Goal: Contribute content: Contribute content

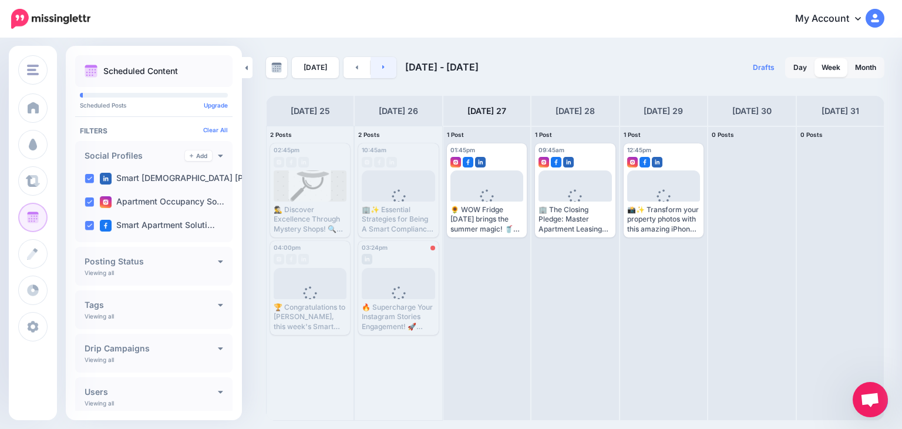
click at [378, 69] on link at bounding box center [384, 67] width 26 height 21
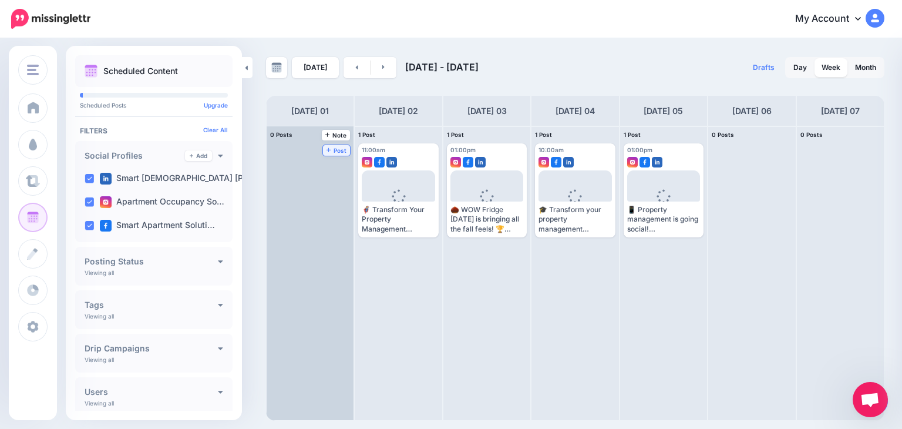
click at [327, 147] on span "Post" at bounding box center [337, 150] width 21 height 6
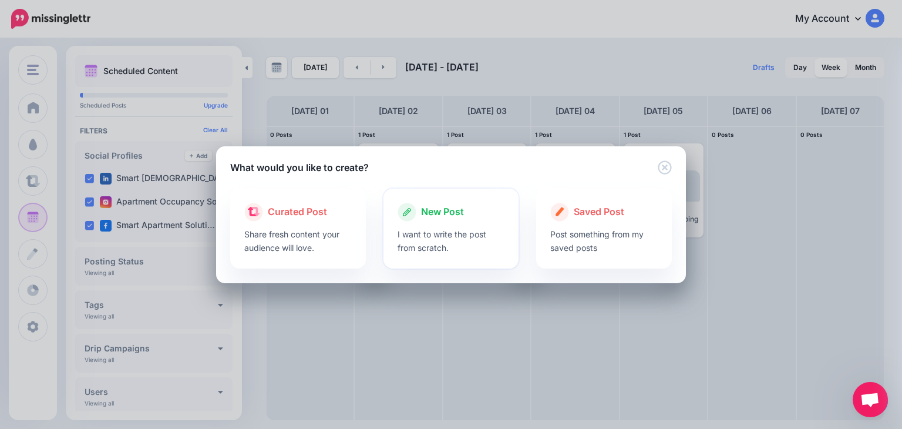
click at [435, 239] on p "I want to write the post from scratch." at bounding box center [451, 240] width 107 height 27
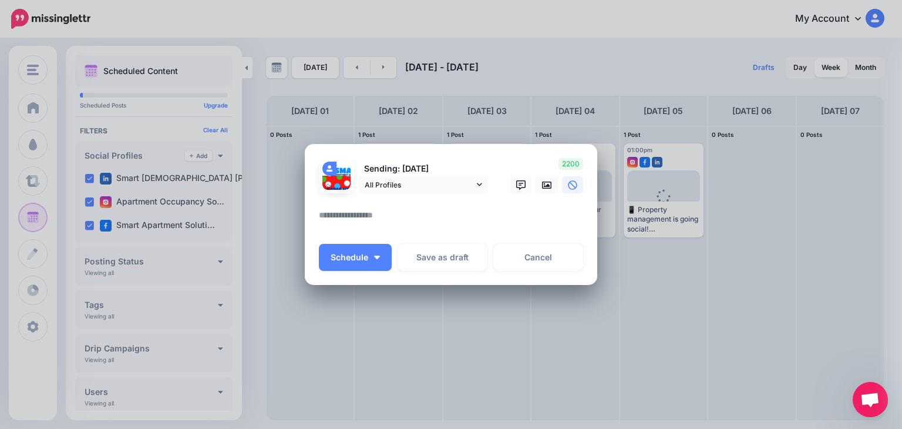
click at [382, 217] on textarea at bounding box center [454, 219] width 270 height 23
paste textarea "**********"
type textarea "**********"
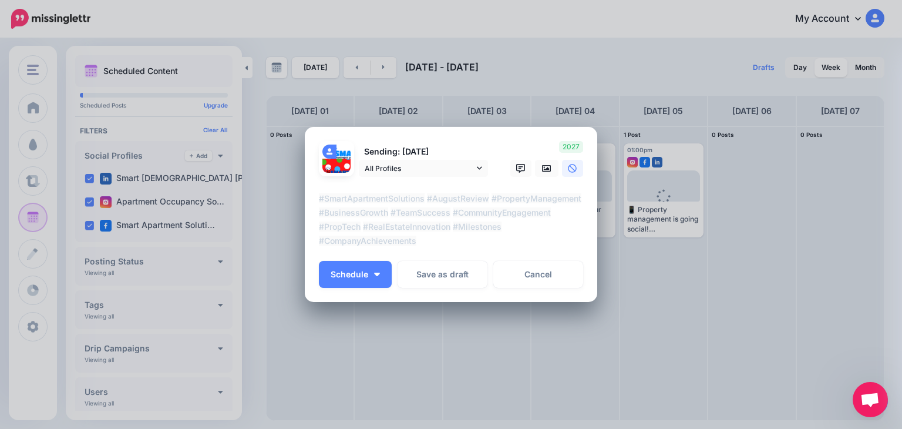
drag, startPoint x: 315, startPoint y: 197, endPoint x: 432, endPoint y: 241, distance: 124.7
click at [420, 237] on textarea "**********" at bounding box center [454, 219] width 270 height 56
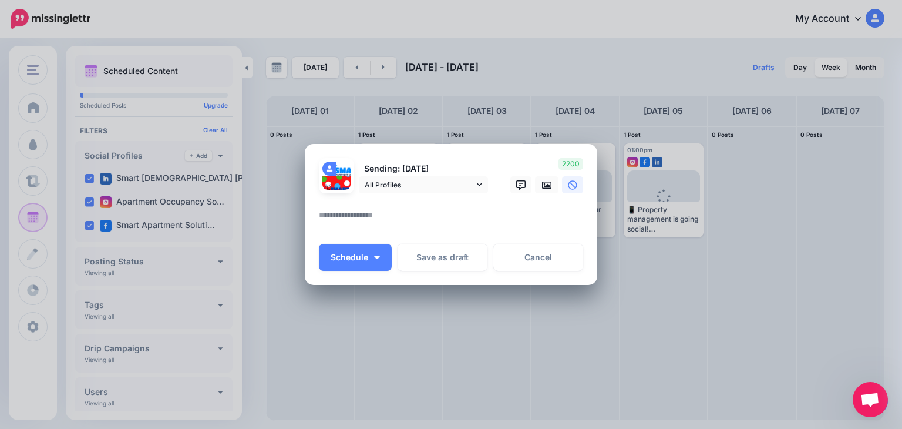
click at [344, 213] on textarea at bounding box center [454, 219] width 270 height 23
paste textarea "**********"
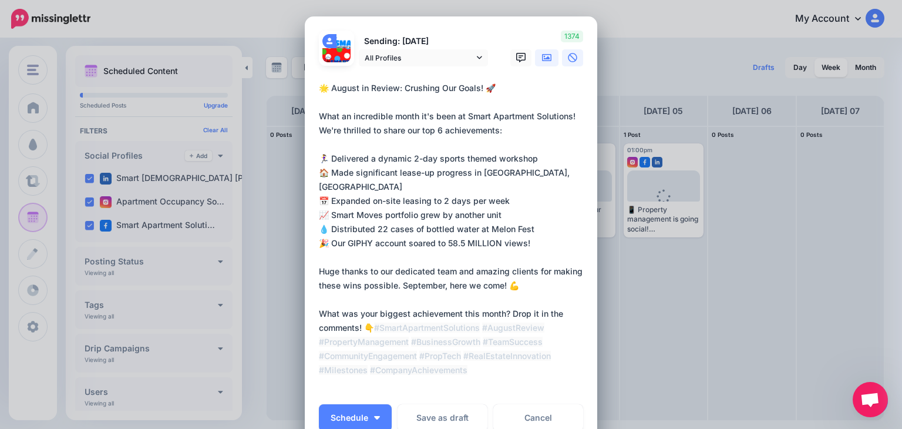
type textarea "**********"
click at [544, 57] on icon at bounding box center [546, 57] width 9 height 7
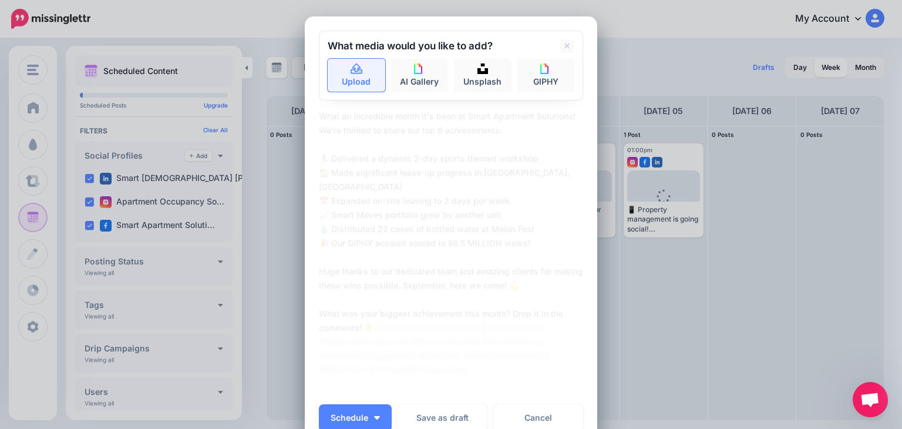
click at [351, 73] on icon at bounding box center [357, 68] width 12 height 11
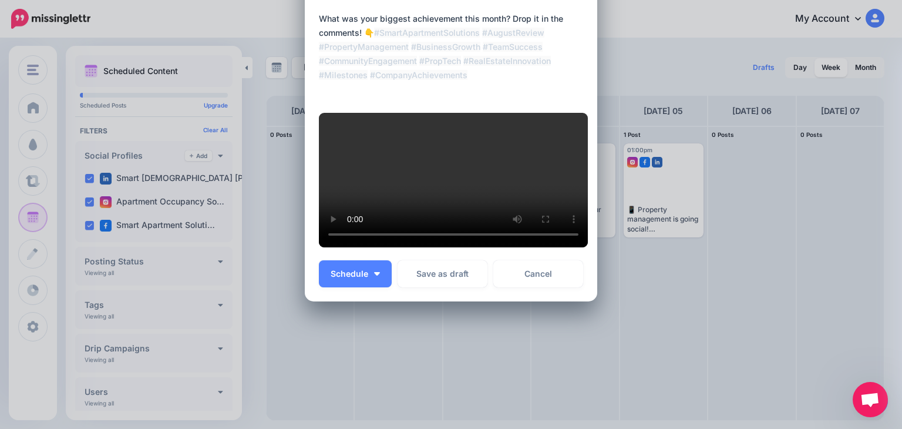
scroll to position [327, 0]
click at [338, 278] on span "Schedule" at bounding box center [350, 274] width 38 height 8
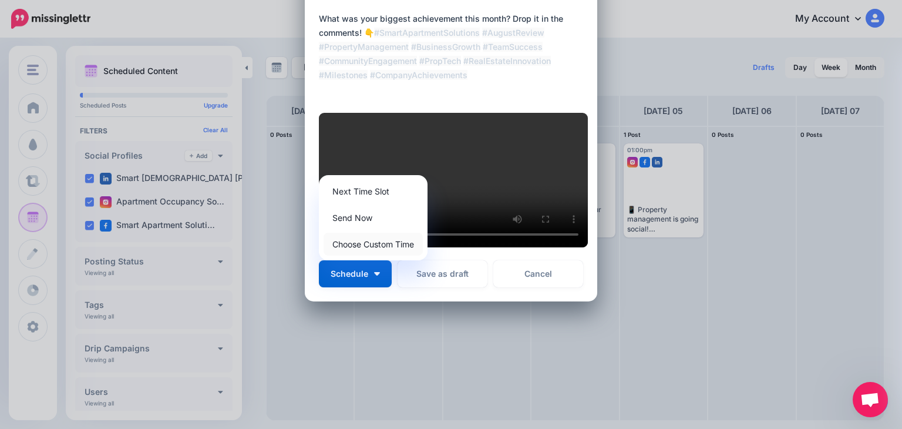
click at [365, 255] on link "Choose Custom Time" at bounding box center [373, 244] width 99 height 23
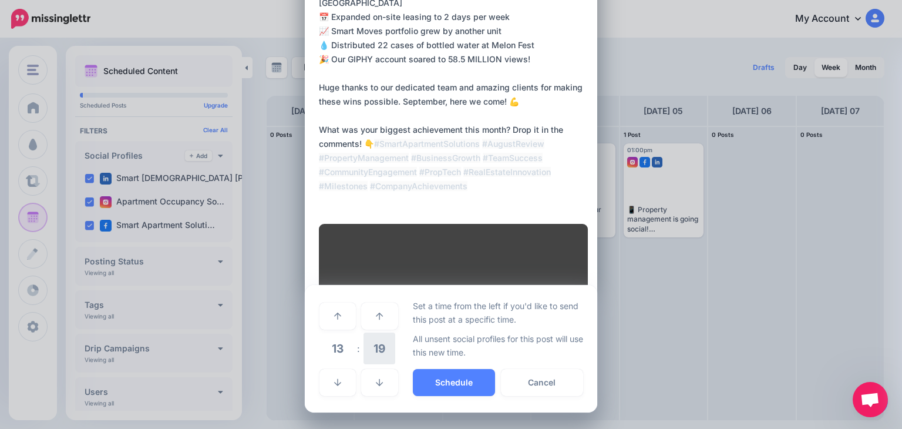
scroll to position [317, 0]
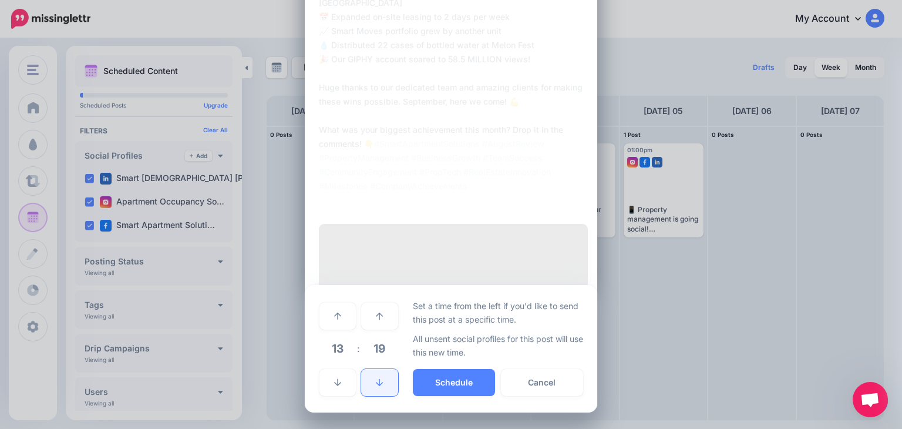
click at [378, 377] on link at bounding box center [379, 382] width 36 height 27
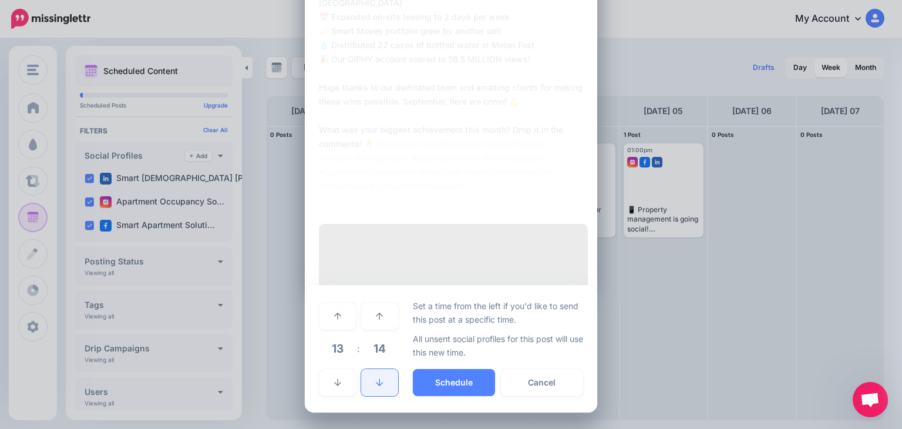
click at [378, 377] on link at bounding box center [379, 382] width 36 height 27
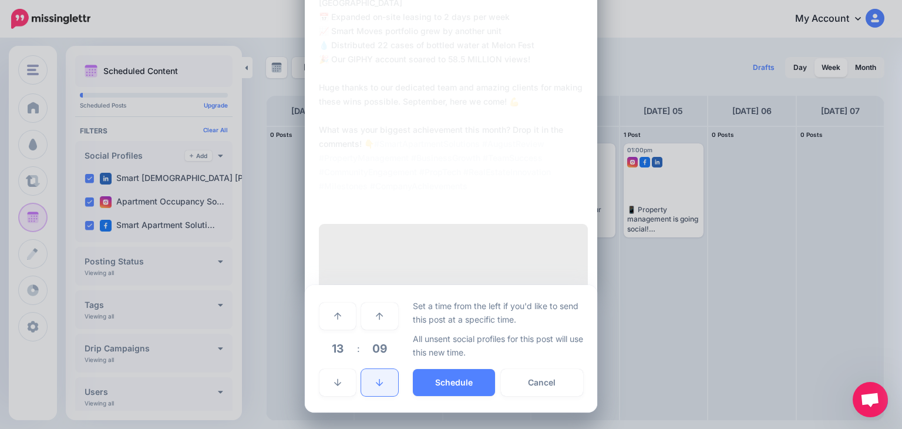
click at [378, 377] on link at bounding box center [379, 382] width 36 height 27
click at [378, 376] on link at bounding box center [379, 382] width 36 height 27
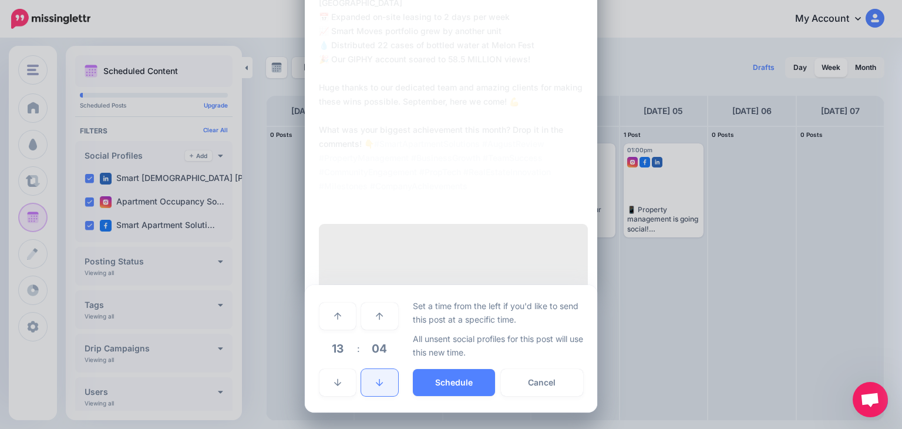
click at [378, 376] on link at bounding box center [379, 382] width 36 height 27
click at [335, 312] on icon at bounding box center [337, 316] width 7 height 8
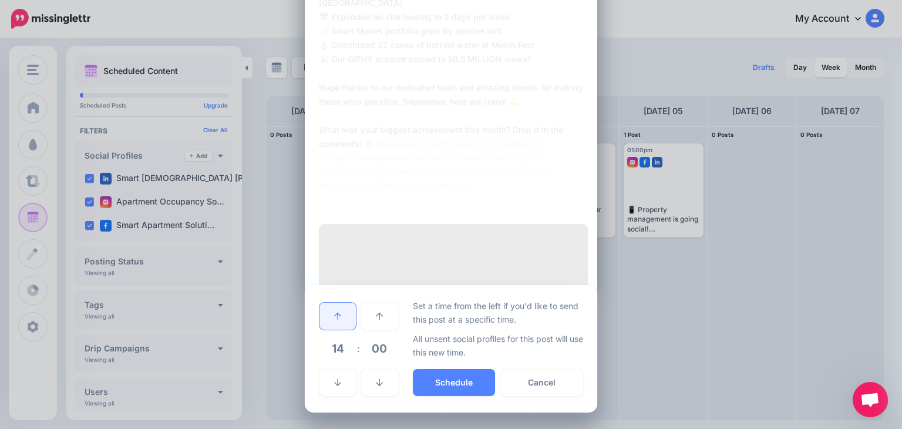
click at [335, 312] on icon at bounding box center [337, 316] width 7 height 8
click at [442, 377] on button "Schedule" at bounding box center [454, 382] width 82 height 27
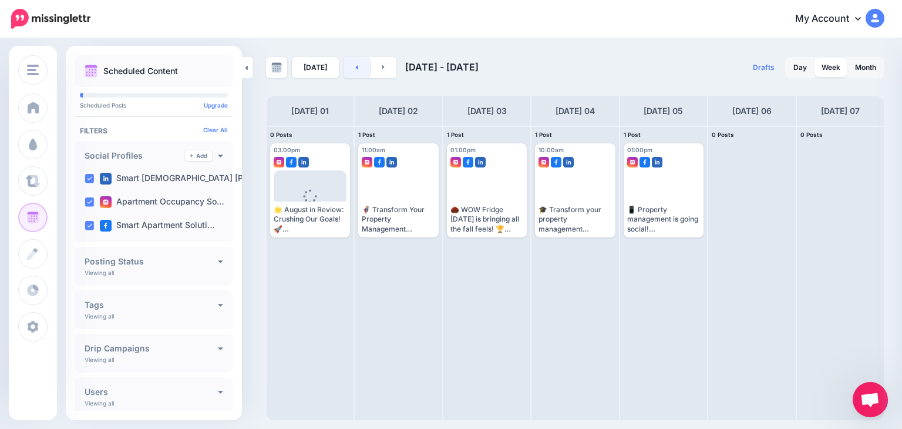
click at [348, 66] on link at bounding box center [357, 67] width 26 height 21
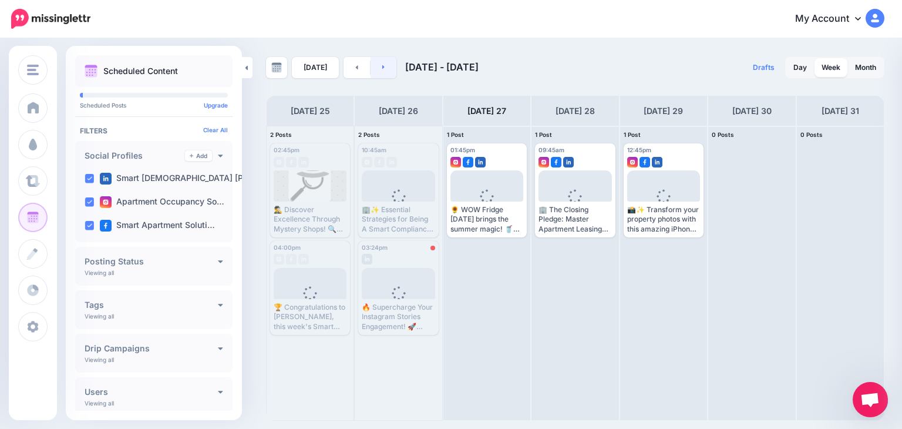
click at [386, 66] on link at bounding box center [384, 67] width 26 height 21
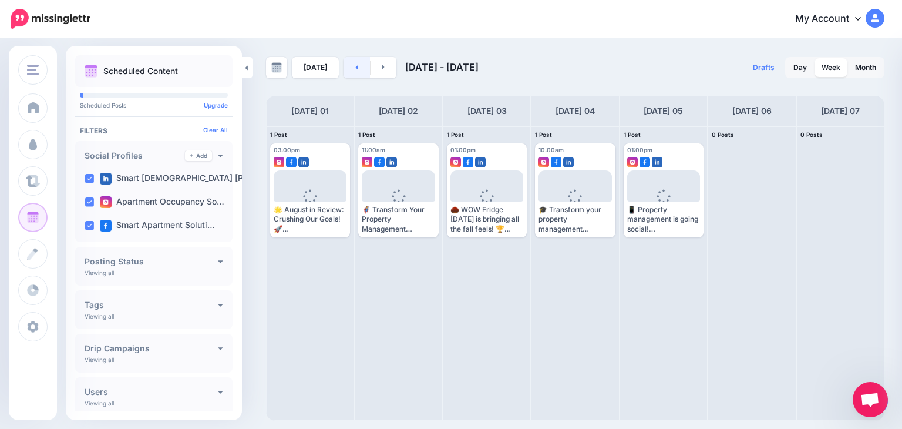
click at [357, 64] on link at bounding box center [357, 67] width 26 height 21
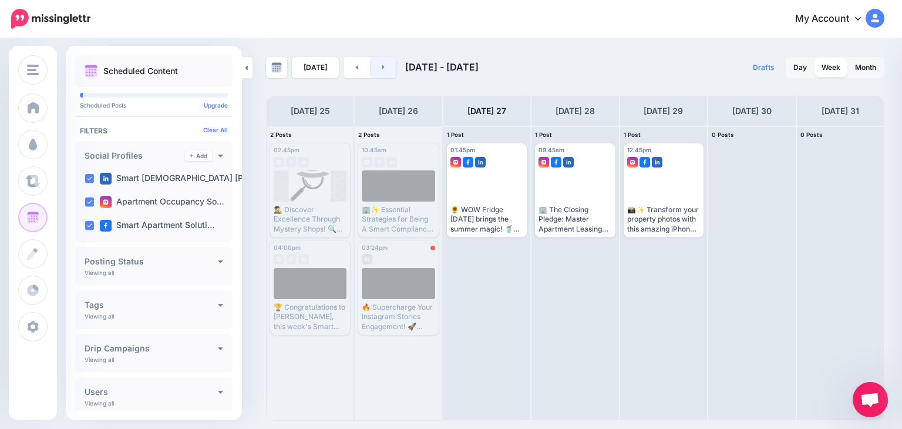
click at [382, 68] on icon at bounding box center [383, 67] width 2 height 4
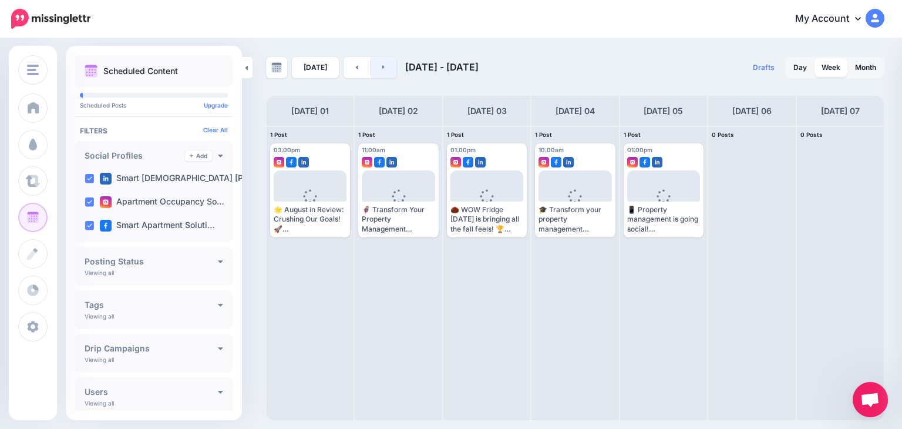
click at [382, 64] on icon at bounding box center [383, 66] width 3 height 7
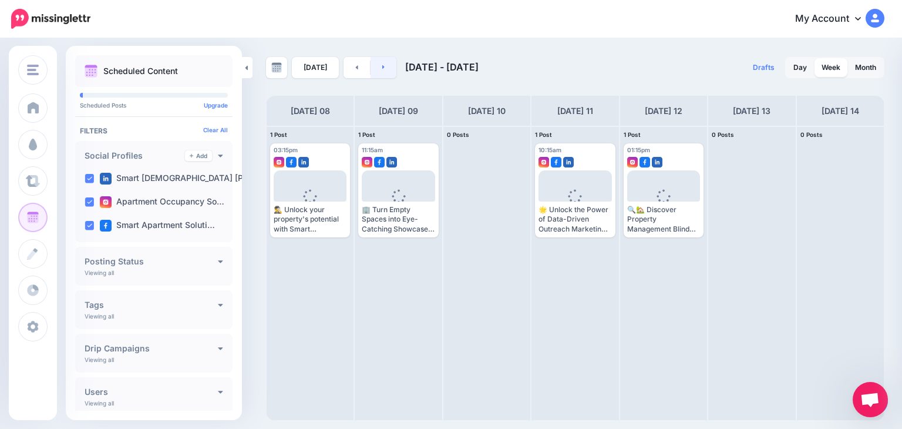
click at [382, 64] on icon at bounding box center [383, 66] width 3 height 7
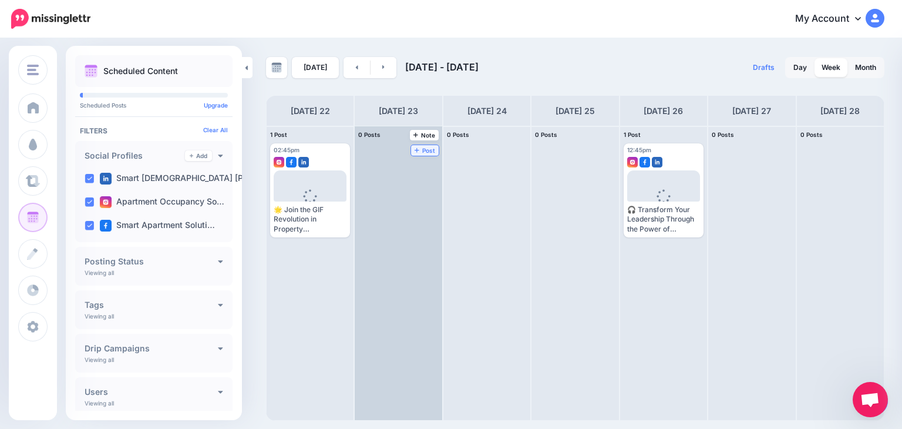
click at [415, 147] on span "Post" at bounding box center [425, 150] width 21 height 6
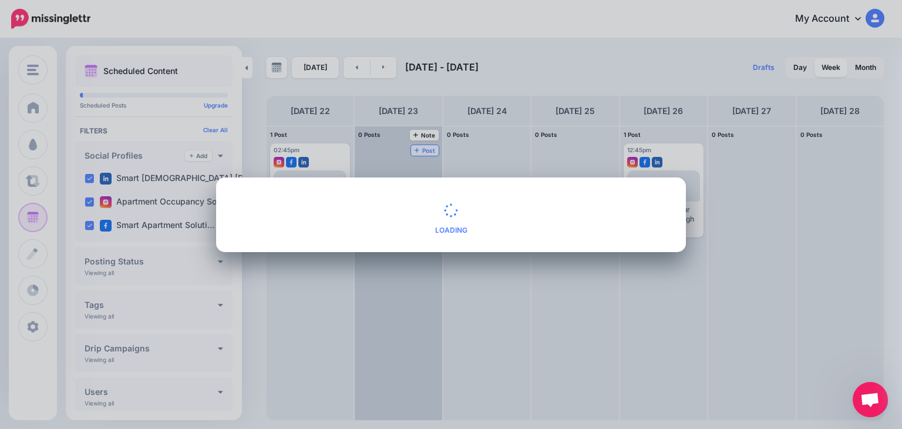
scroll to position [0, 0]
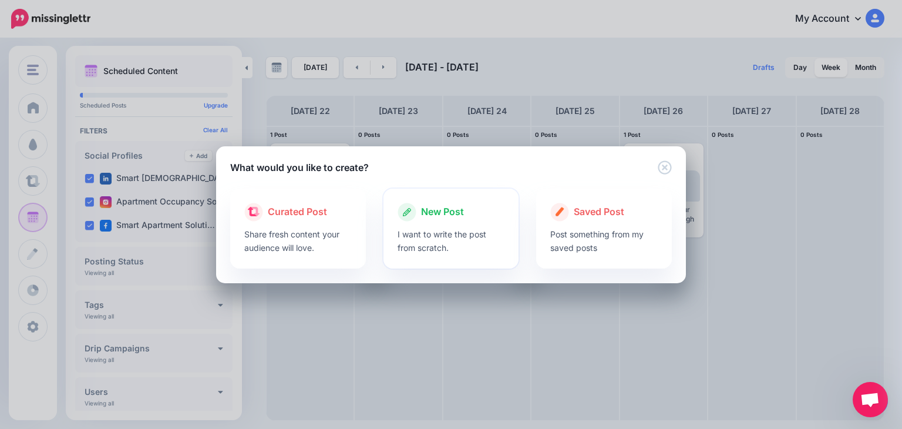
click at [449, 218] on span "New Post" at bounding box center [442, 211] width 43 height 15
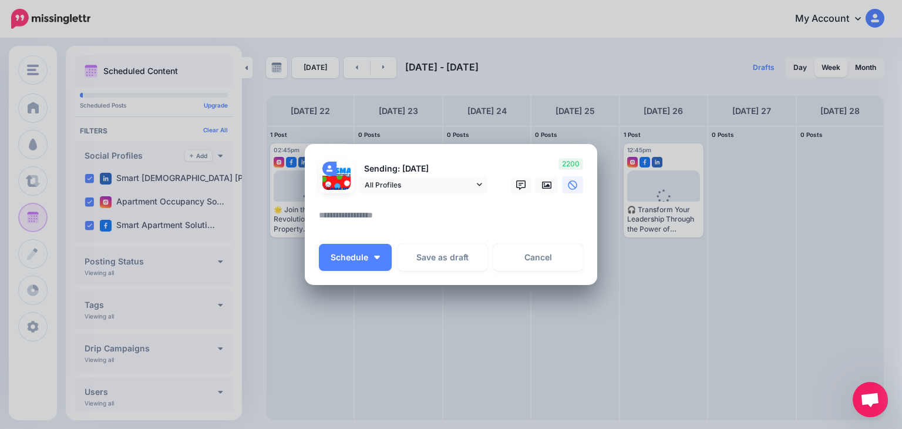
click at [413, 216] on textarea at bounding box center [454, 219] width 270 height 23
paste textarea "**********"
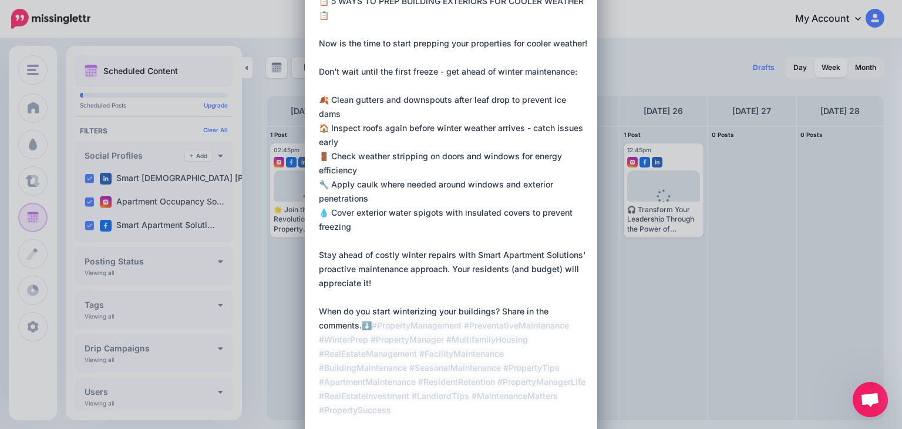
scroll to position [48, 0]
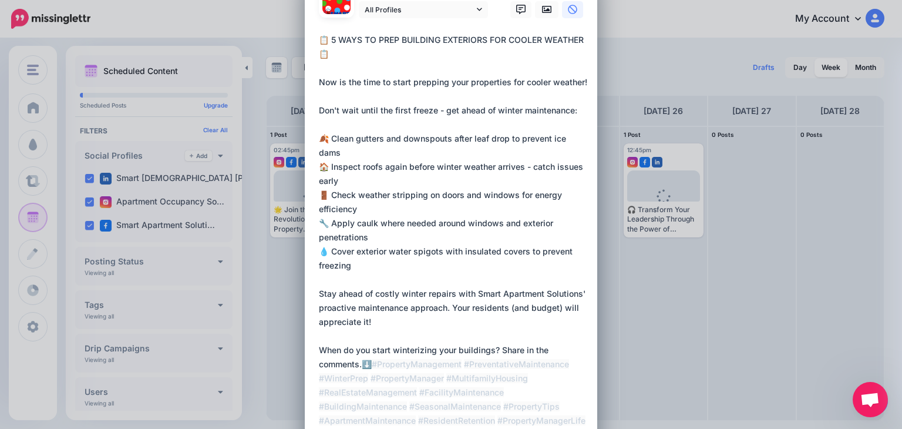
drag, startPoint x: 315, startPoint y: 36, endPoint x: 322, endPoint y: 39, distance: 7.6
click at [322, 39] on textarea at bounding box center [454, 258] width 270 height 451
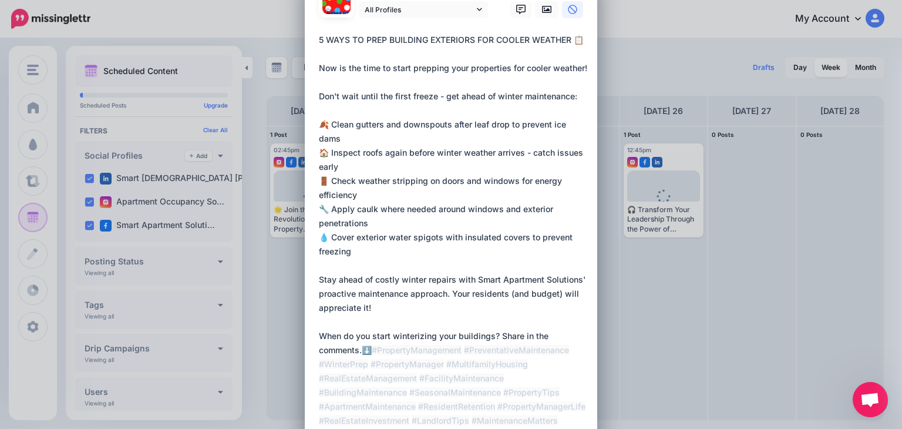
click at [319, 65] on textarea at bounding box center [454, 258] width 270 height 451
click at [485, 75] on textarea at bounding box center [454, 258] width 270 height 451
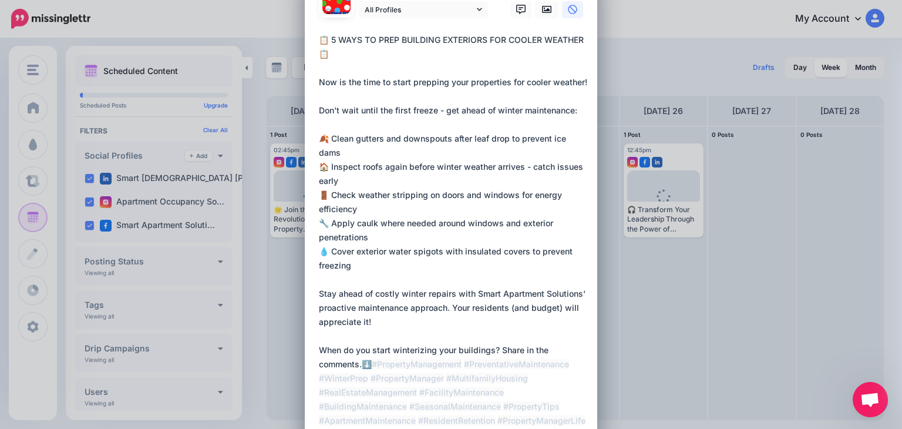
click at [406, 47] on textarea at bounding box center [454, 258] width 270 height 451
drag, startPoint x: 321, startPoint y: 78, endPoint x: 314, endPoint y: 78, distance: 6.5
click at [319, 78] on textarea at bounding box center [454, 258] width 270 height 451
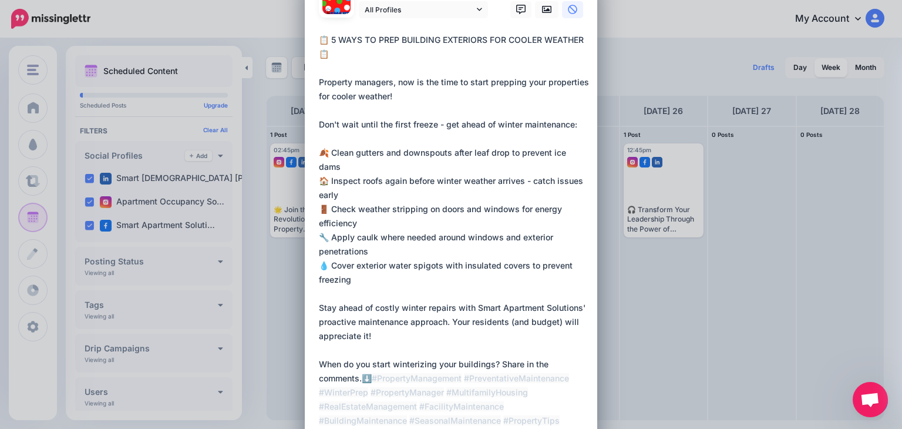
drag, startPoint x: 404, startPoint y: 97, endPoint x: 376, endPoint y: 62, distance: 45.1
click at [404, 96] on textarea at bounding box center [454, 258] width 270 height 451
drag, startPoint x: 318, startPoint y: 37, endPoint x: 329, endPoint y: 60, distance: 25.8
click at [329, 60] on textarea at bounding box center [454, 258] width 270 height 451
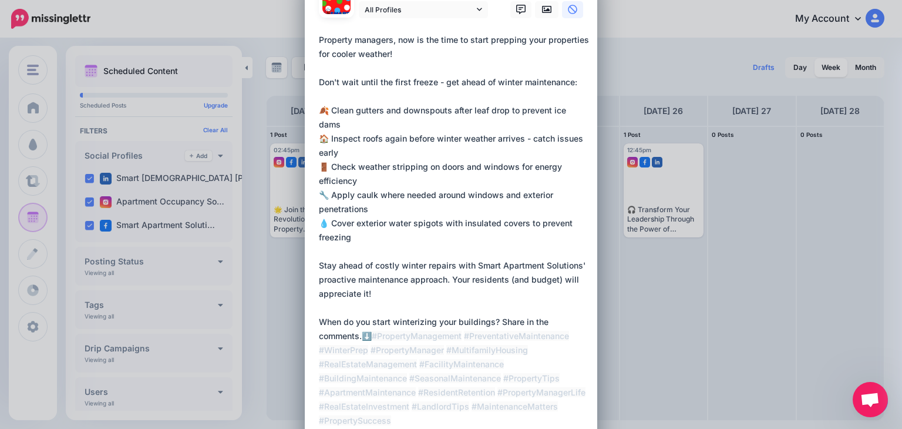
click at [411, 51] on textarea at bounding box center [454, 237] width 270 height 409
click at [319, 38] on textarea at bounding box center [454, 237] width 270 height 409
drag, startPoint x: 411, startPoint y: 41, endPoint x: 370, endPoint y: 38, distance: 41.2
click at [370, 38] on textarea at bounding box center [454, 237] width 270 height 409
click at [435, 38] on textarea at bounding box center [454, 237] width 270 height 409
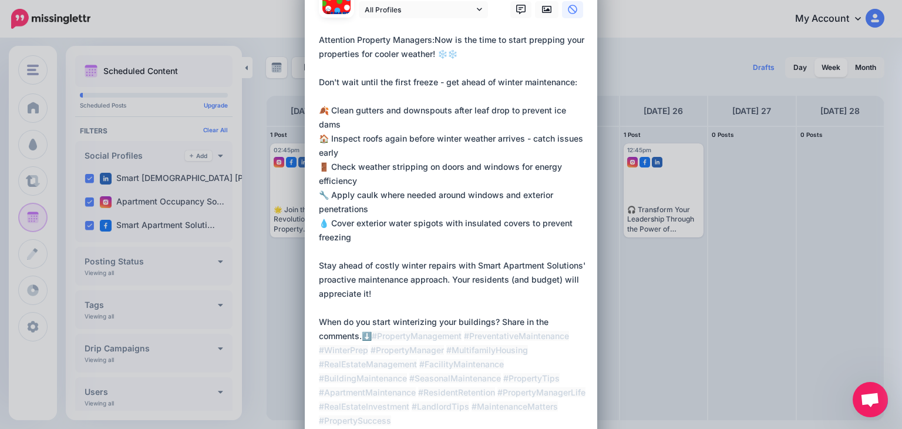
click at [430, 40] on textarea at bounding box center [454, 237] width 270 height 409
click at [313, 36] on div "Loading Sending: [DATE] All Profiles" at bounding box center [451, 231] width 292 height 527
click at [319, 37] on textarea at bounding box center [454, 237] width 270 height 409
type textarea "**********"
drag, startPoint x: 314, startPoint y: 38, endPoint x: 338, endPoint y: 75, distance: 45.0
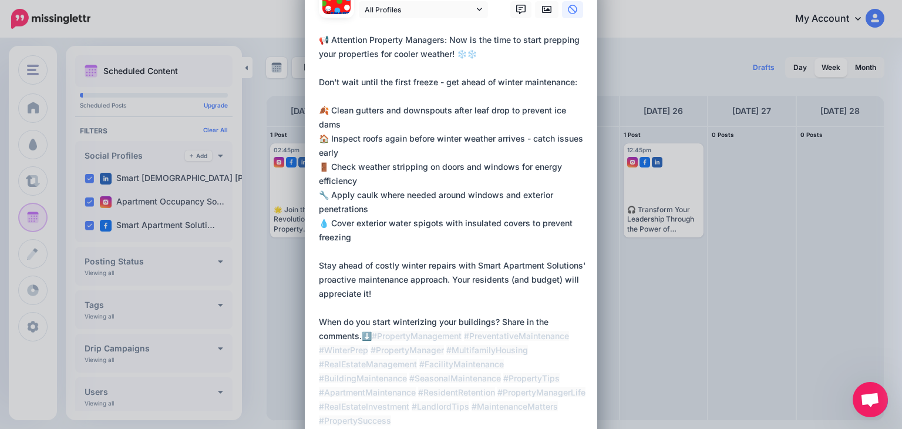
click at [338, 75] on div "Loading Sending: [DATE] All Profiles" at bounding box center [451, 231] width 292 height 527
click at [538, 62] on textarea at bounding box center [454, 237] width 270 height 409
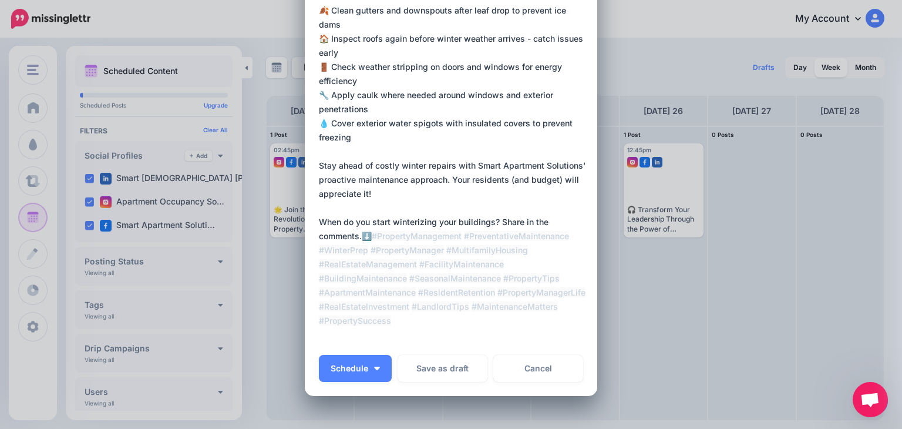
scroll to position [166, 0]
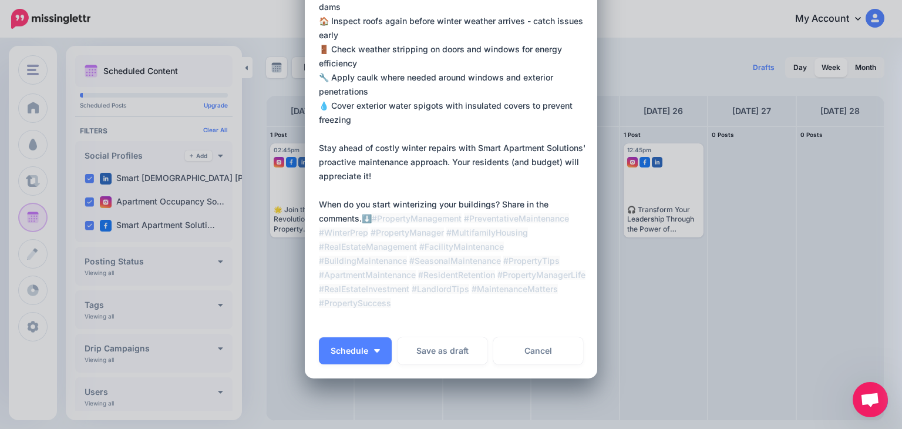
drag, startPoint x: 315, startPoint y: 36, endPoint x: 595, endPoint y: 313, distance: 394.1
click at [595, 313] on div "Create Post Loading Sending: [DATE] All Profiles" at bounding box center [451, 214] width 902 height 429
click at [503, 223] on textarea at bounding box center [454, 119] width 270 height 409
click at [345, 347] on span "Schedule" at bounding box center [350, 351] width 38 height 8
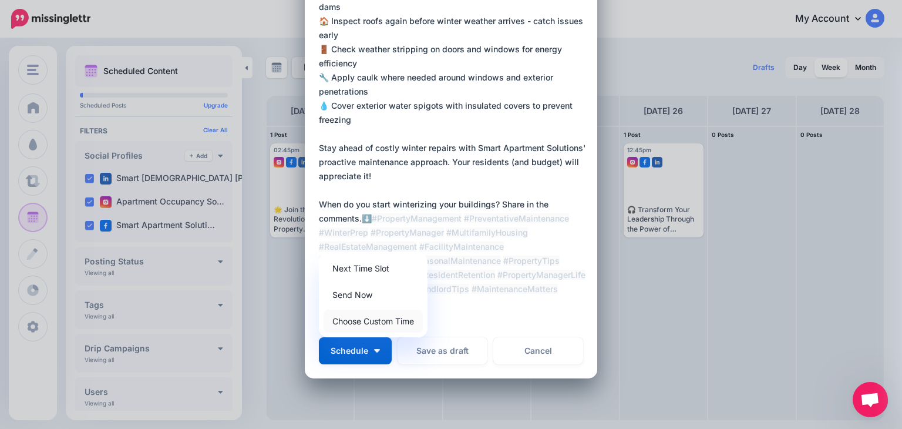
click at [358, 324] on link "Choose Custom Time" at bounding box center [373, 321] width 99 height 23
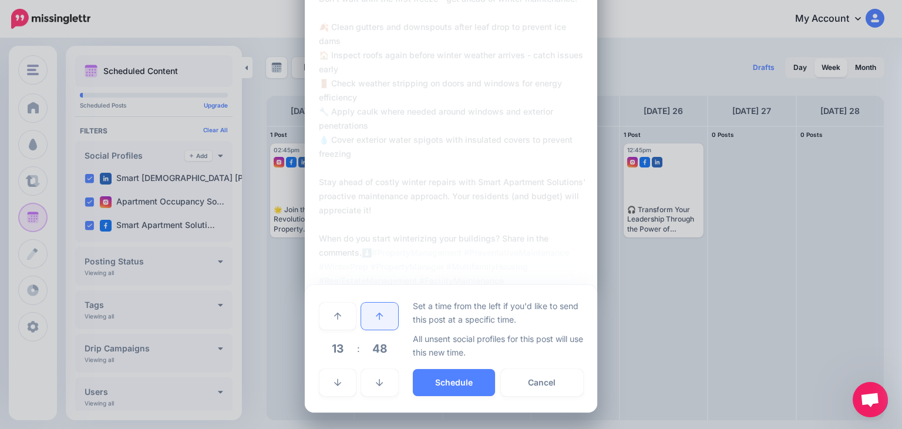
scroll to position [132, 0]
click at [369, 379] on link at bounding box center [379, 382] width 36 height 27
click at [333, 308] on link at bounding box center [337, 315] width 36 height 27
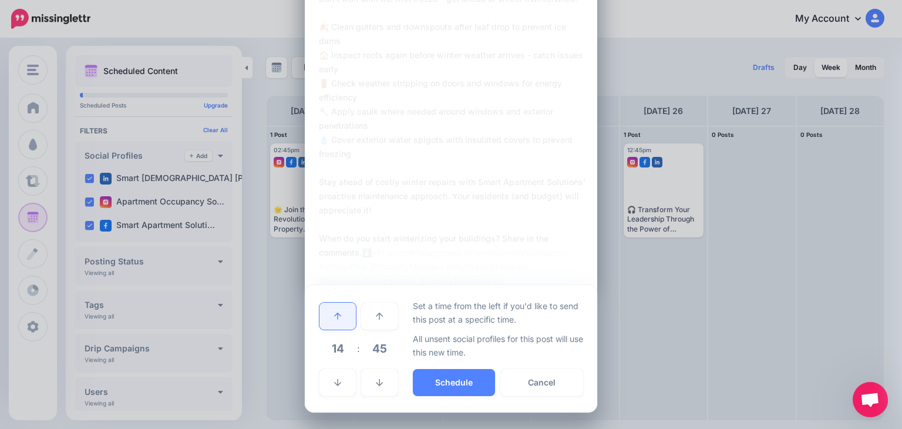
click at [332, 308] on link at bounding box center [337, 315] width 36 height 27
click at [337, 377] on link at bounding box center [337, 382] width 36 height 27
click at [338, 376] on link at bounding box center [337, 382] width 36 height 27
click at [338, 375] on link at bounding box center [337, 382] width 36 height 27
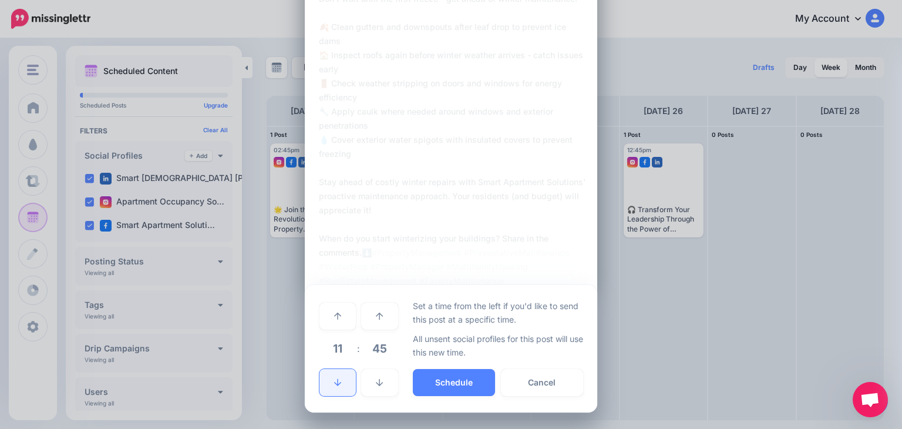
click at [339, 375] on link at bounding box center [337, 382] width 36 height 27
click at [453, 379] on button "Schedule" at bounding box center [454, 382] width 82 height 27
